Goal: Transaction & Acquisition: Obtain resource

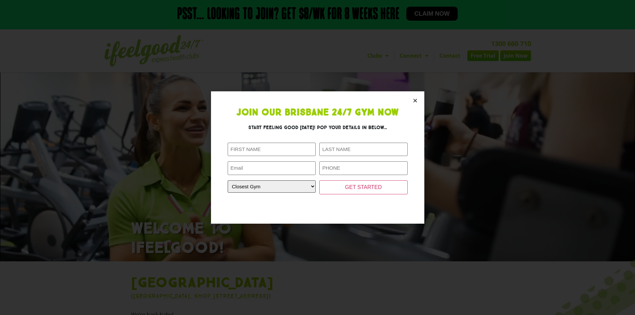
click at [302, 189] on select "Closest Gym [GEOGRAPHIC_DATA] [GEOGRAPHIC_DATA] [GEOGRAPHIC_DATA] [GEOGRAPHIC_D…" at bounding box center [272, 186] width 88 height 12
select select "[GEOGRAPHIC_DATA]"
click at [228, 180] on select "Closest Gym [GEOGRAPHIC_DATA] [GEOGRAPHIC_DATA] [GEOGRAPHIC_DATA] [GEOGRAPHIC_D…" at bounding box center [272, 186] width 88 height 12
click at [339, 202] on div at bounding box center [318, 201] width 180 height 11
click at [356, 188] on input "GET STARTED" at bounding box center [363, 187] width 88 height 14
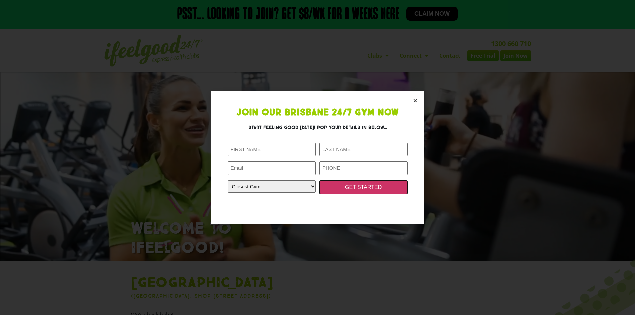
click at [356, 188] on input "GET STARTED" at bounding box center [363, 187] width 88 height 14
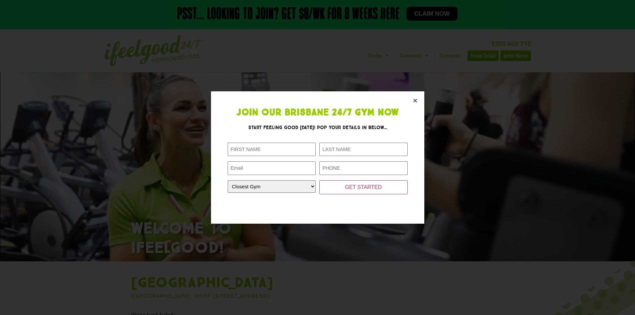
click at [473, 140] on div "Join Our Brisbane 24/7 Gym Now Start feeling good [DATE]! Pop your details in b…" at bounding box center [317, 157] width 635 height 315
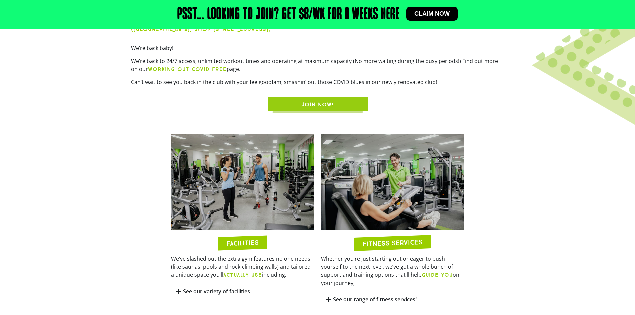
click at [312, 102] on span "JOIN NOW!" at bounding box center [318, 105] width 32 height 8
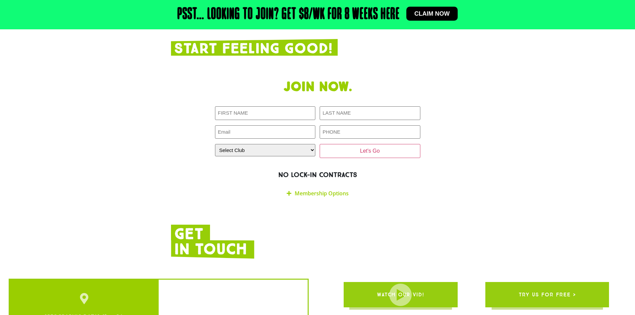
scroll to position [1152, 0]
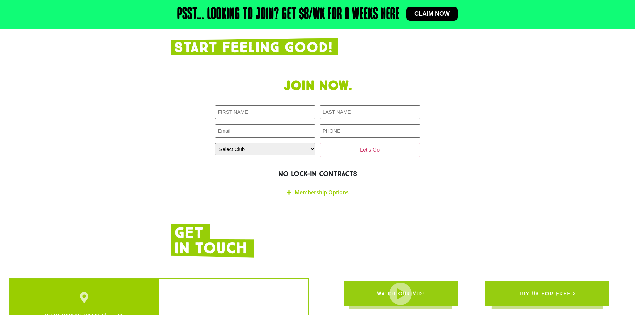
click at [315, 189] on link "Membership Options" at bounding box center [322, 192] width 54 height 7
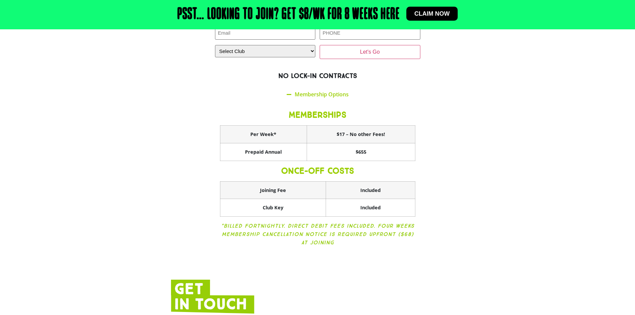
scroll to position [1252, 0]
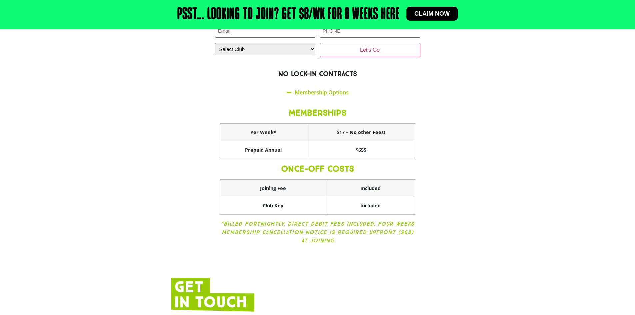
click at [185, 278] on img at bounding box center [212, 295] width 83 height 34
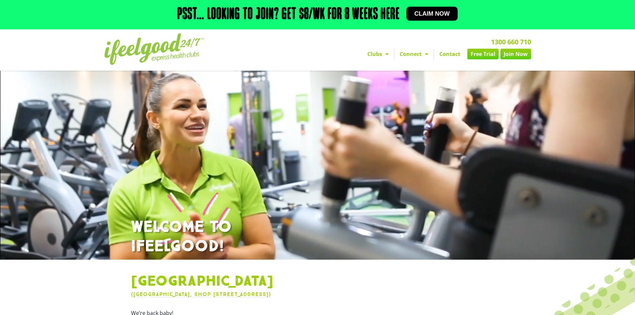
scroll to position [0, 0]
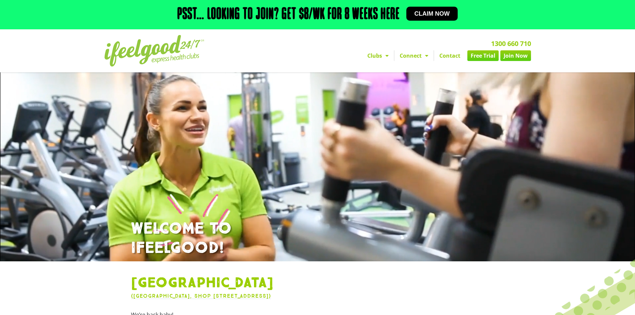
click at [477, 54] on link "Free Trial" at bounding box center [482, 55] width 31 height 11
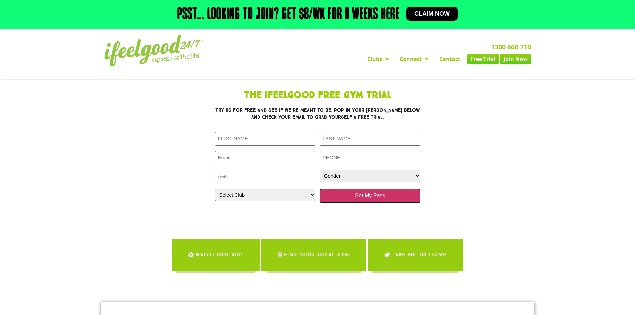
click at [365, 197] on input "Get My Pass" at bounding box center [370, 196] width 101 height 14
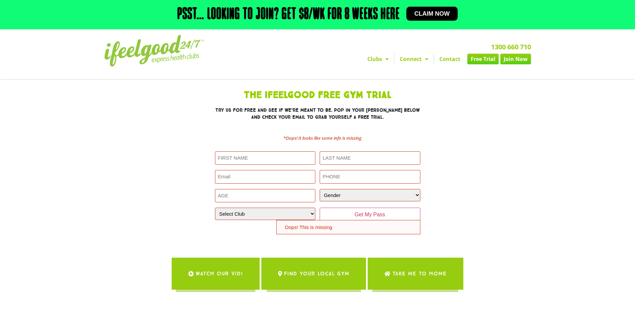
click at [477, 197] on section "The IfeelGood Free Gym Trial Try us for free and see if we’re meant to be. Pop …" at bounding box center [318, 162] width 380 height 150
click at [349, 192] on select "Gender Male Female" at bounding box center [370, 195] width 101 height 12
click at [348, 181] on input "Phone (Required)" at bounding box center [370, 177] width 101 height 14
click at [351, 162] on input "Last Name (Required)" at bounding box center [370, 158] width 101 height 14
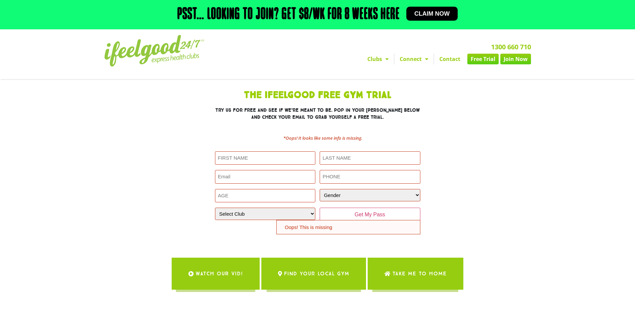
click at [423, 159] on div "The IfeelGood Free Gym Trial Try us for free and see if we’re meant to be. Pop …" at bounding box center [318, 162] width 300 height 150
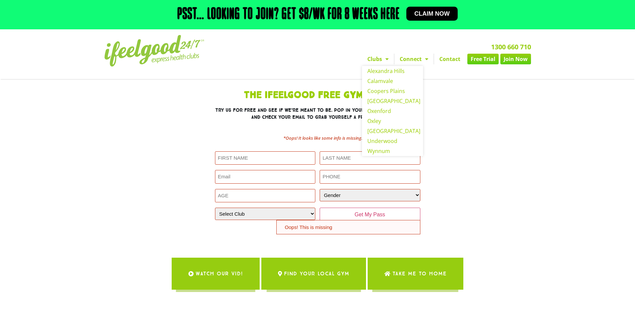
click at [385, 59] on span "Menu" at bounding box center [385, 59] width 7 height 12
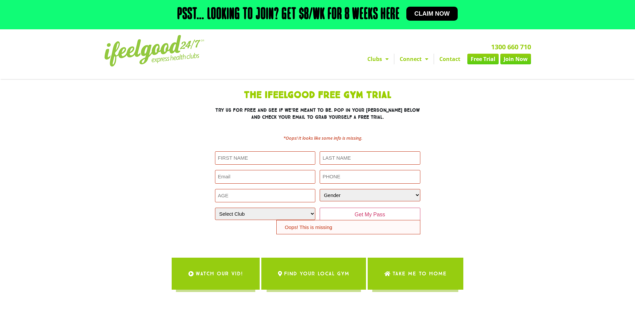
click at [385, 60] on span "Menu" at bounding box center [385, 59] width 7 height 12
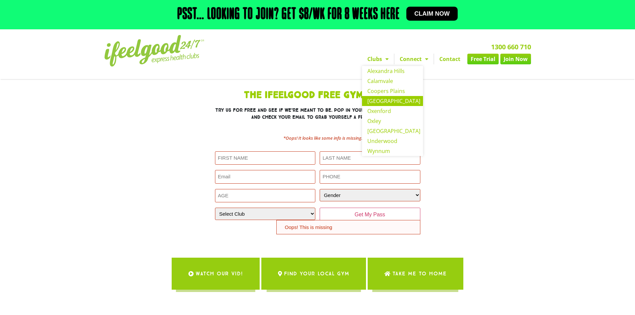
click at [385, 100] on link "[GEOGRAPHIC_DATA]" at bounding box center [392, 101] width 61 height 10
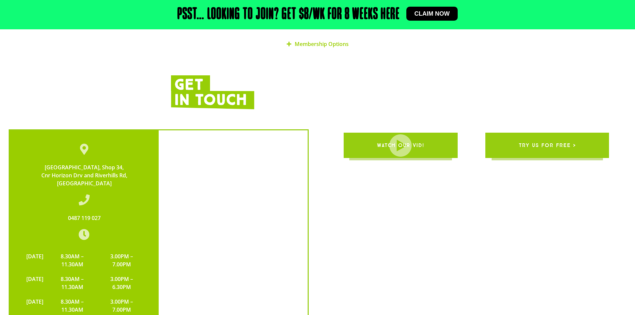
scroll to position [1313, 0]
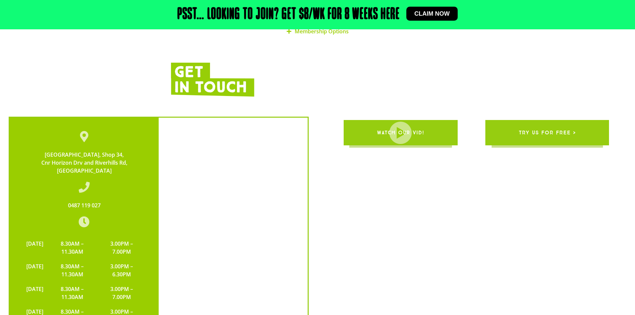
click at [436, 120] on link "WATCH OUR VID!" at bounding box center [401, 132] width 114 height 25
